Goal: Check status: Check status

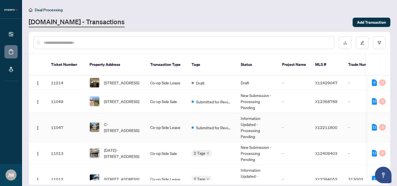
click at [220, 127] on td "Submitted for Review" at bounding box center [211, 127] width 49 height 29
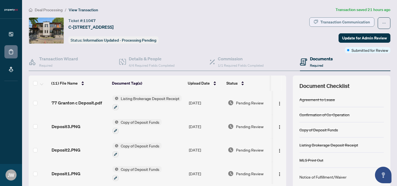
click at [337, 23] on div "Transaction Communication" at bounding box center [346, 22] width 50 height 9
type textarea "**********"
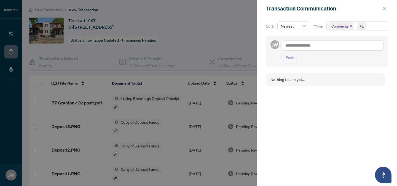
click at [386, 9] on icon "close" at bounding box center [385, 9] width 4 height 4
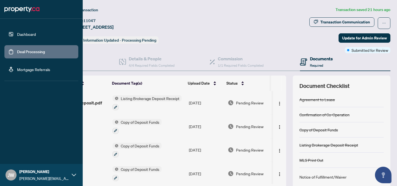
click at [27, 51] on link "Deal Processing" at bounding box center [31, 51] width 28 height 5
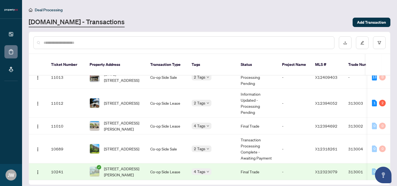
scroll to position [80, 0]
click at [221, 135] on td "2 Tags" at bounding box center [211, 149] width 49 height 29
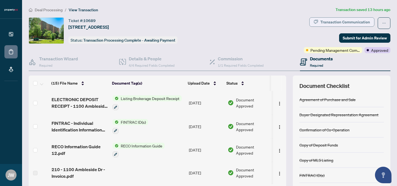
click at [332, 24] on div "Transaction Communication" at bounding box center [346, 22] width 50 height 9
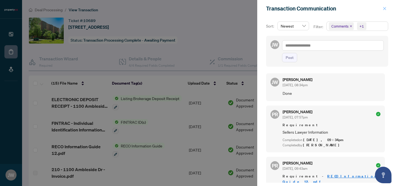
click at [385, 8] on icon "close" at bounding box center [385, 9] width 4 height 4
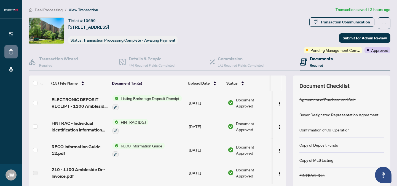
drag, startPoint x: 283, startPoint y: 96, endPoint x: 278, endPoint y: 116, distance: 19.9
click at [278, 116] on div "(15) File Name Document Tag(s) Upload Date Status (15) File Name Document Tag(s…" at bounding box center [210, 143] width 362 height 135
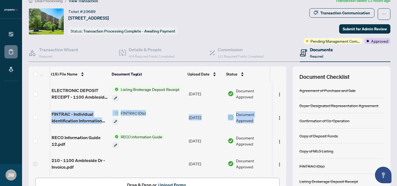
scroll to position [12, 0]
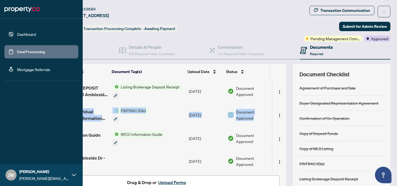
click at [28, 53] on link "Deal Processing" at bounding box center [31, 51] width 28 height 5
